Goal: Task Accomplishment & Management: Use online tool/utility

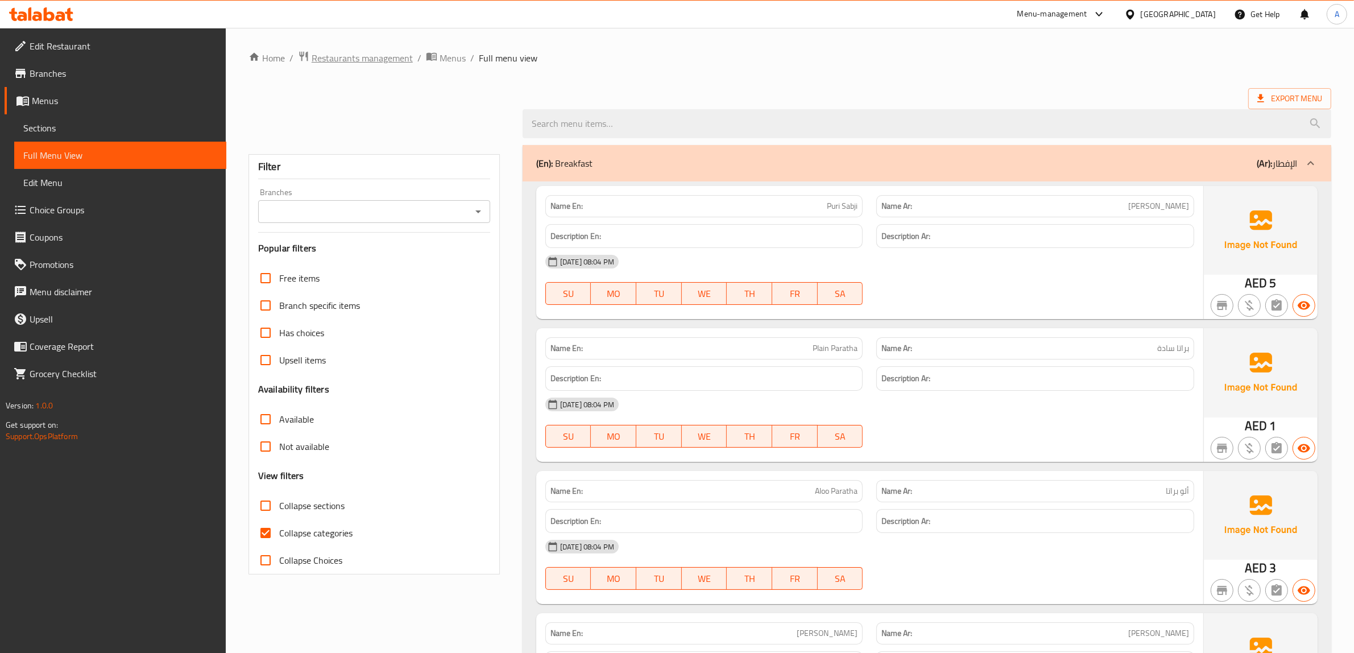
click at [377, 57] on span "Restaurants management" at bounding box center [362, 58] width 101 height 14
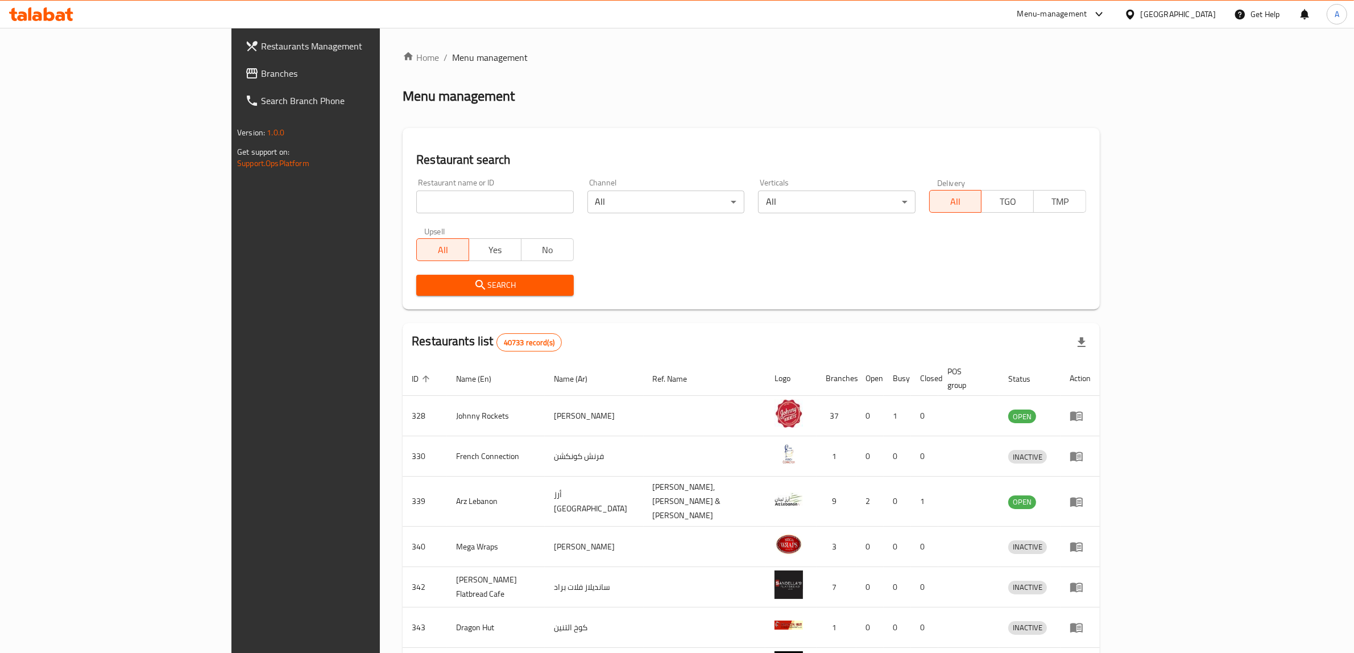
click at [1161, 5] on div "[GEOGRAPHIC_DATA]" at bounding box center [1170, 14] width 110 height 27
click at [1161, 10] on div "[GEOGRAPHIC_DATA]" at bounding box center [1178, 14] width 75 height 13
type input "e"
click at [1090, 80] on div "[GEOGRAPHIC_DATA]" at bounding box center [1130, 91] width 171 height 26
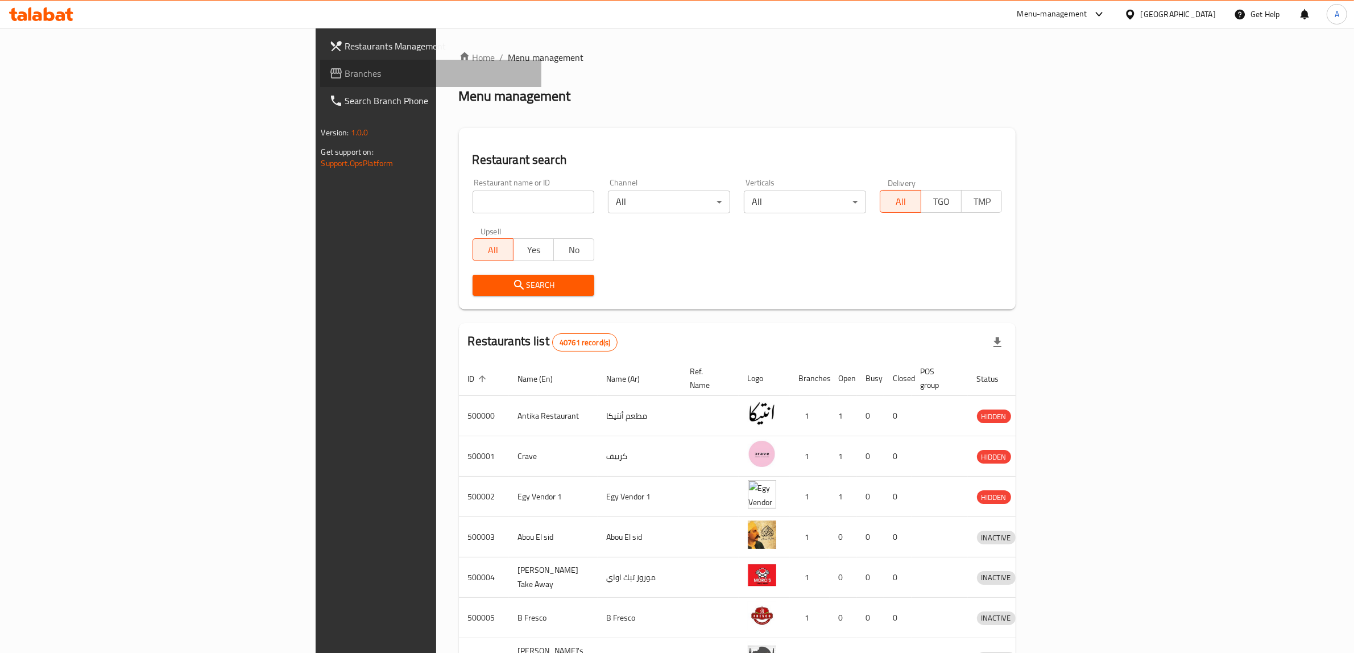
click at [345, 78] on span "Branches" at bounding box center [439, 74] width 188 height 14
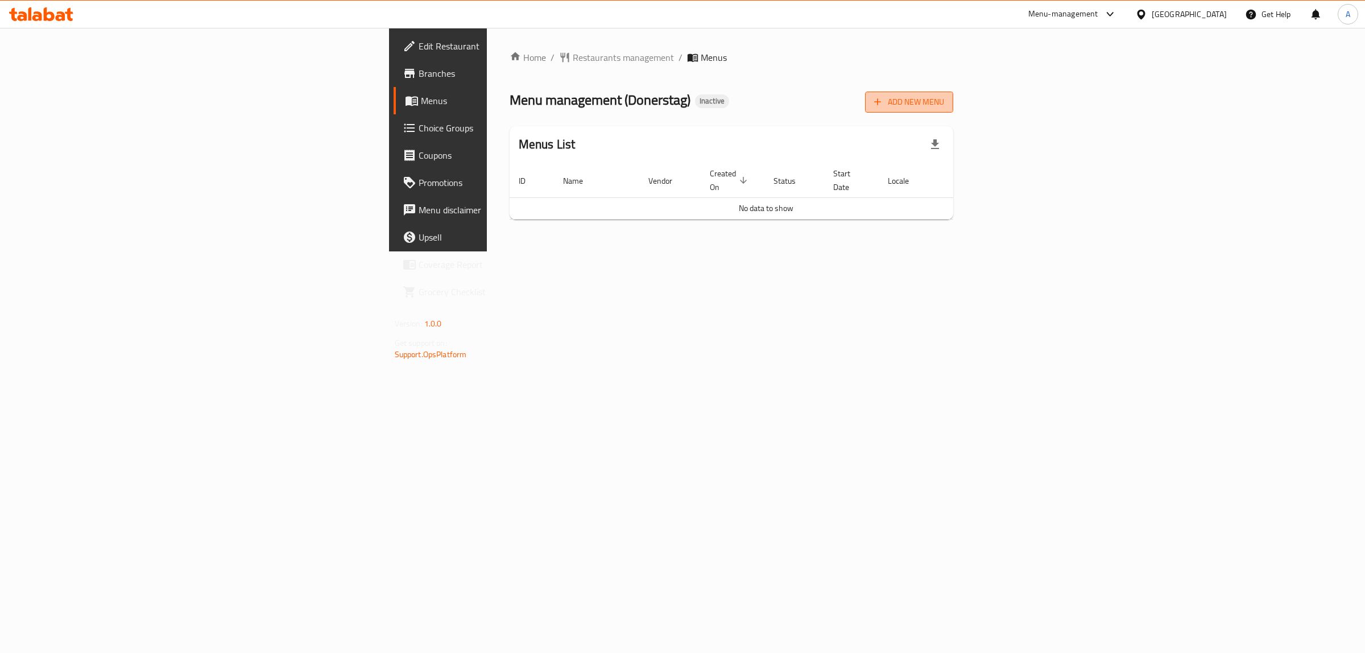
click at [883, 100] on icon "button" at bounding box center [877, 101] width 11 height 11
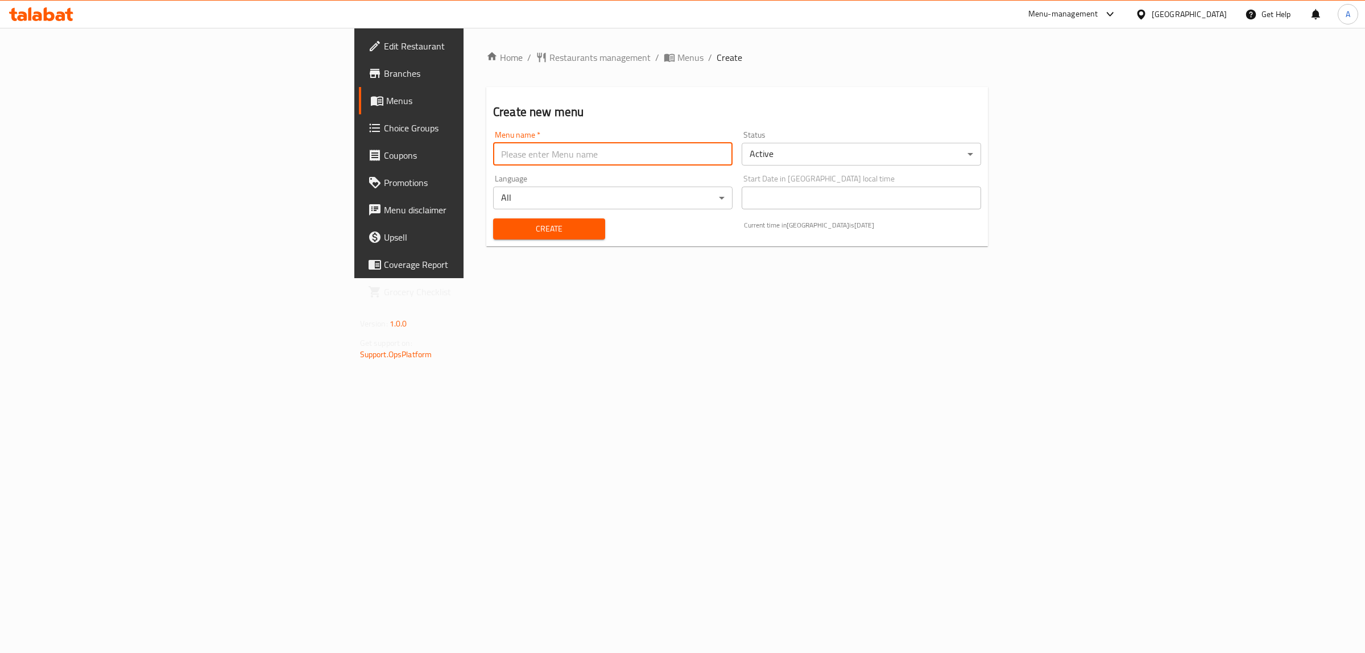
click at [497, 155] on input "text" at bounding box center [612, 154] width 239 height 23
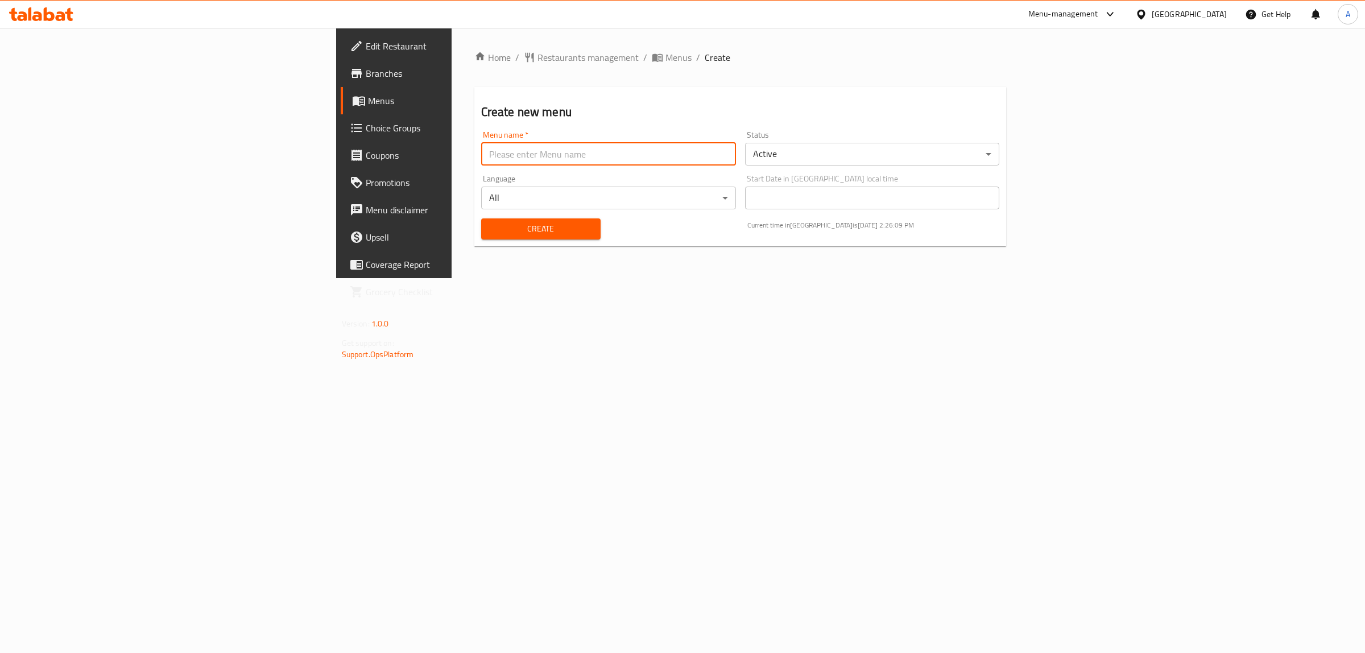
type input "1"
click at [490, 222] on span "Create" at bounding box center [540, 229] width 101 height 14
